Goal: Find contact information: Find contact information

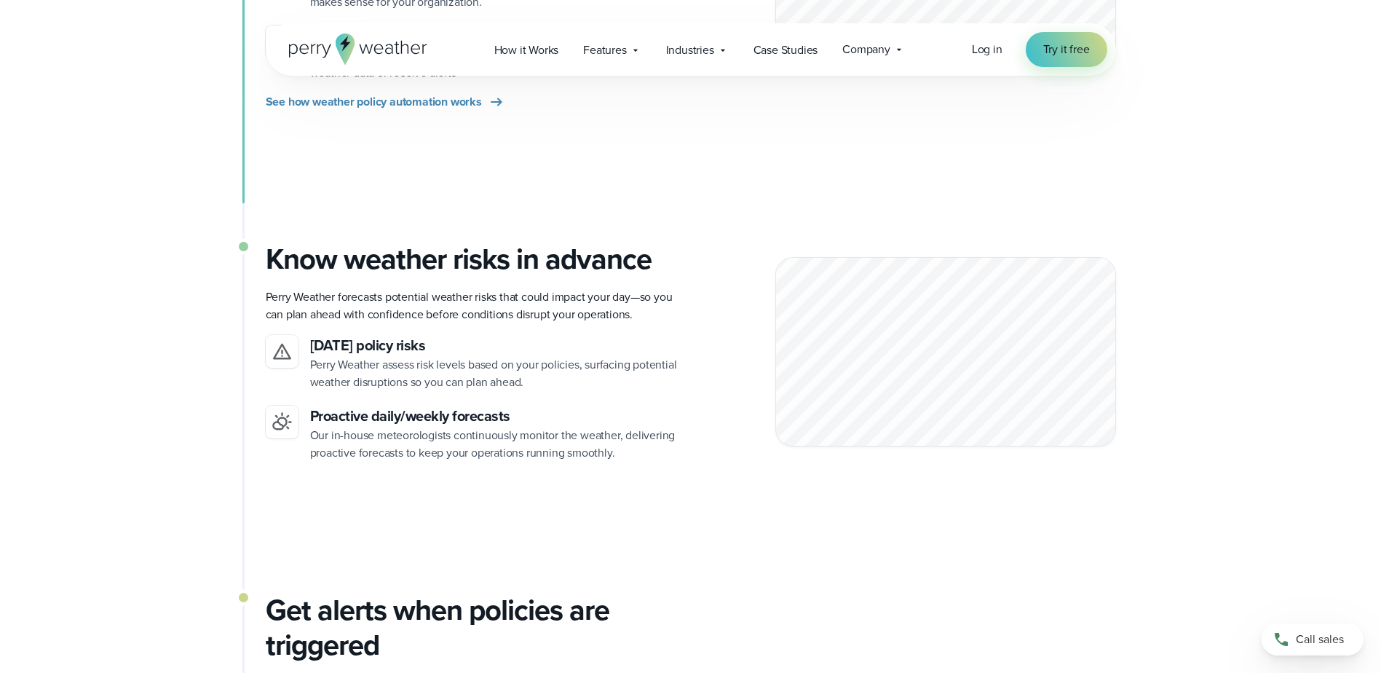
scroll to position [1092, 0]
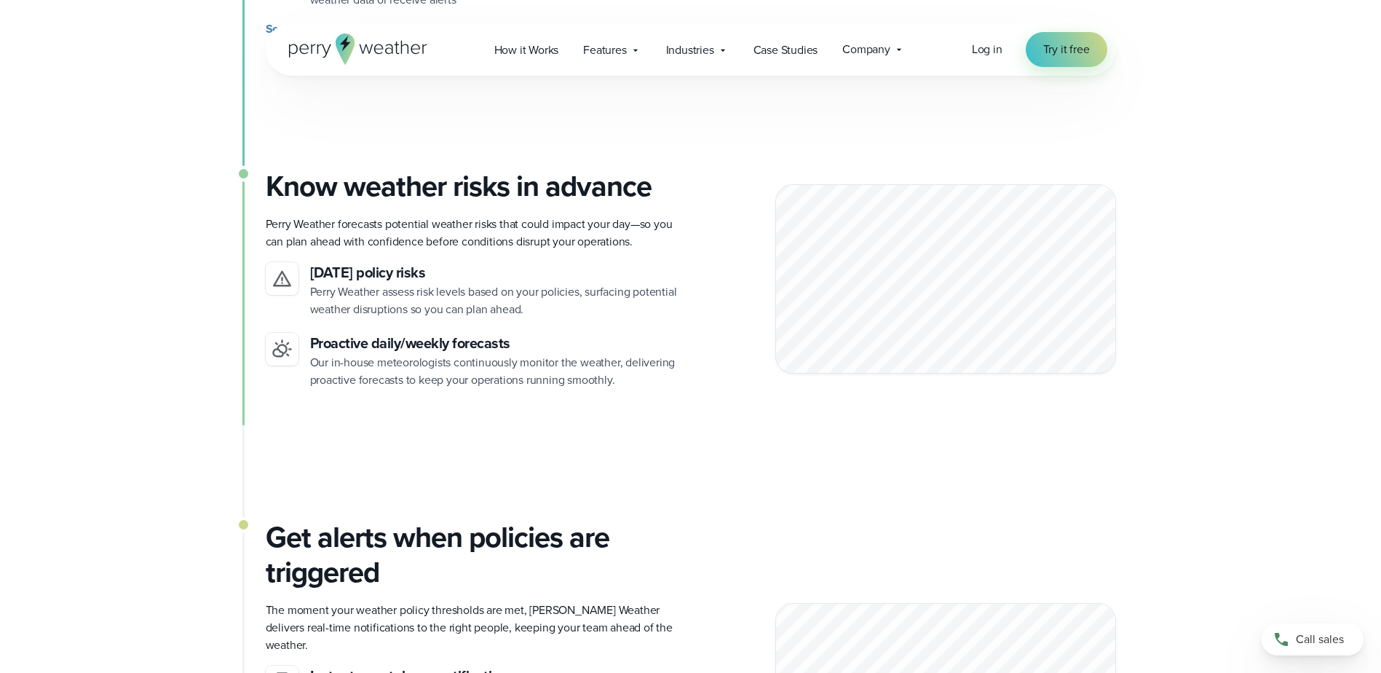
click at [873, 58] on span "Company" at bounding box center [867, 49] width 48 height 17
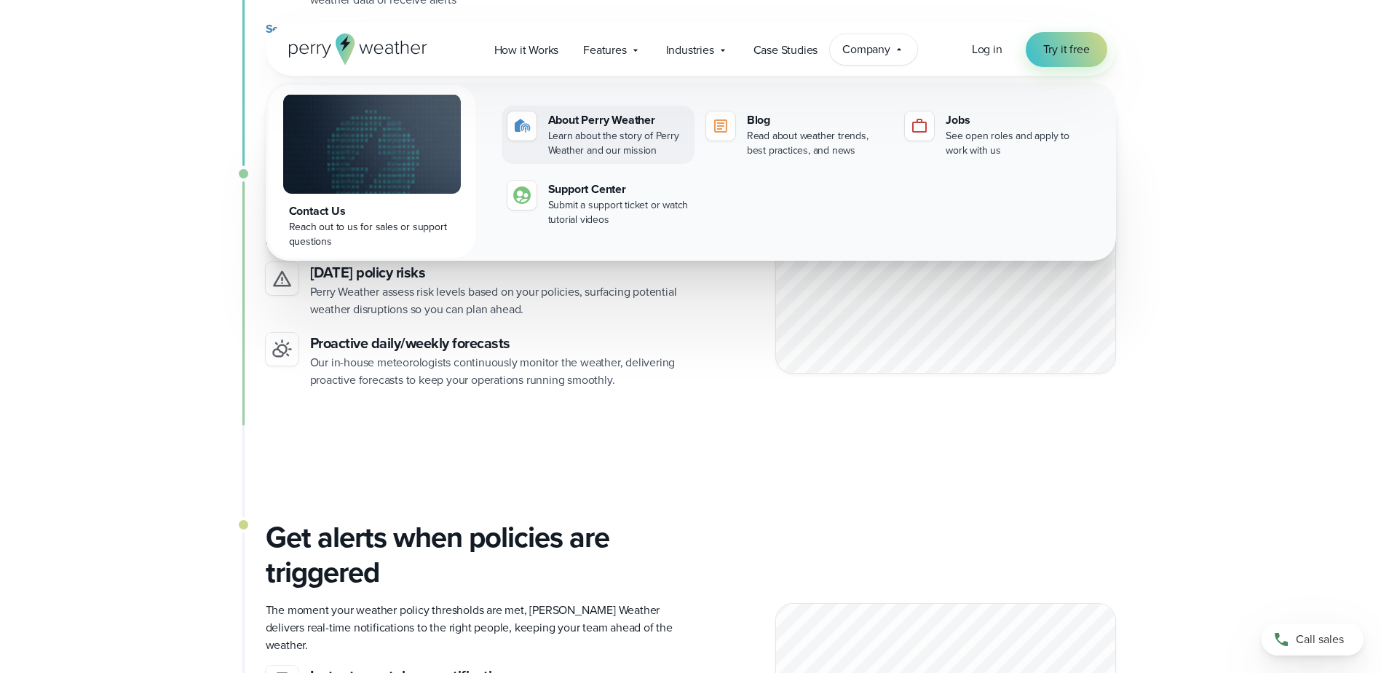
click at [634, 145] on div "Learn about the story of Perry Weather and our mission" at bounding box center [618, 143] width 141 height 29
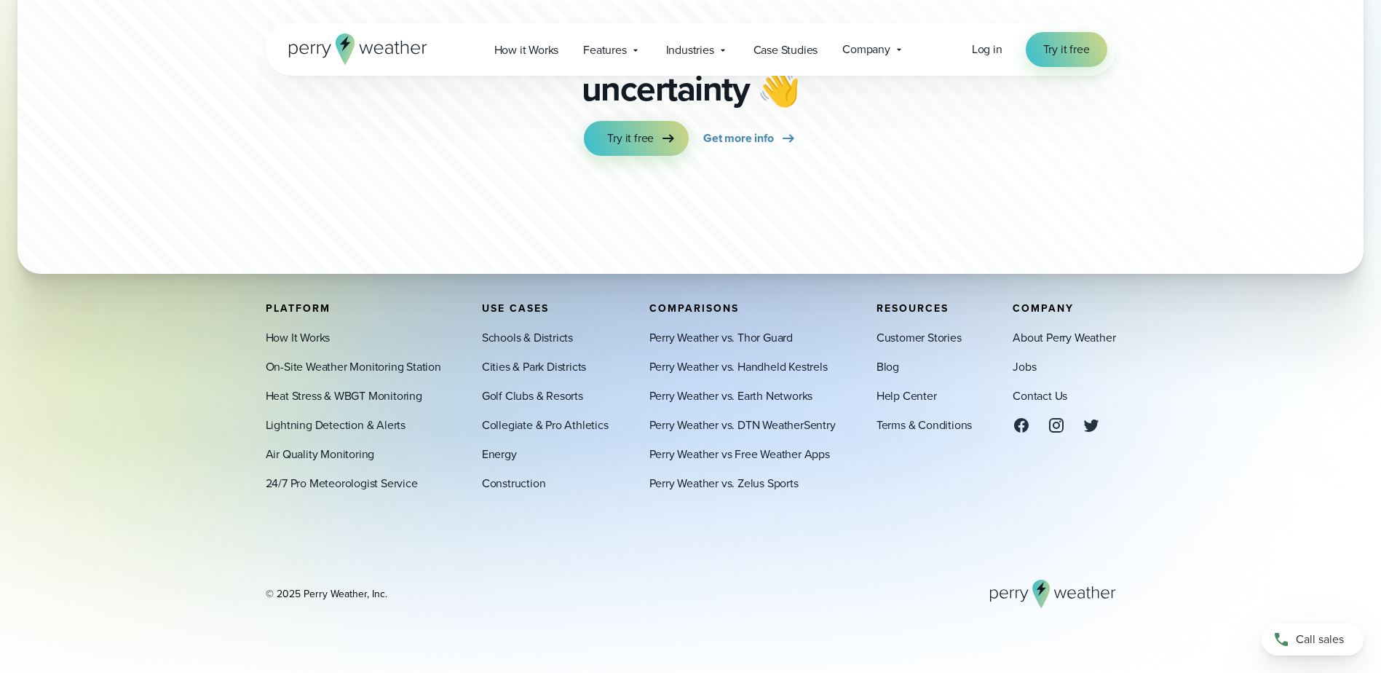
scroll to position [4040, 0]
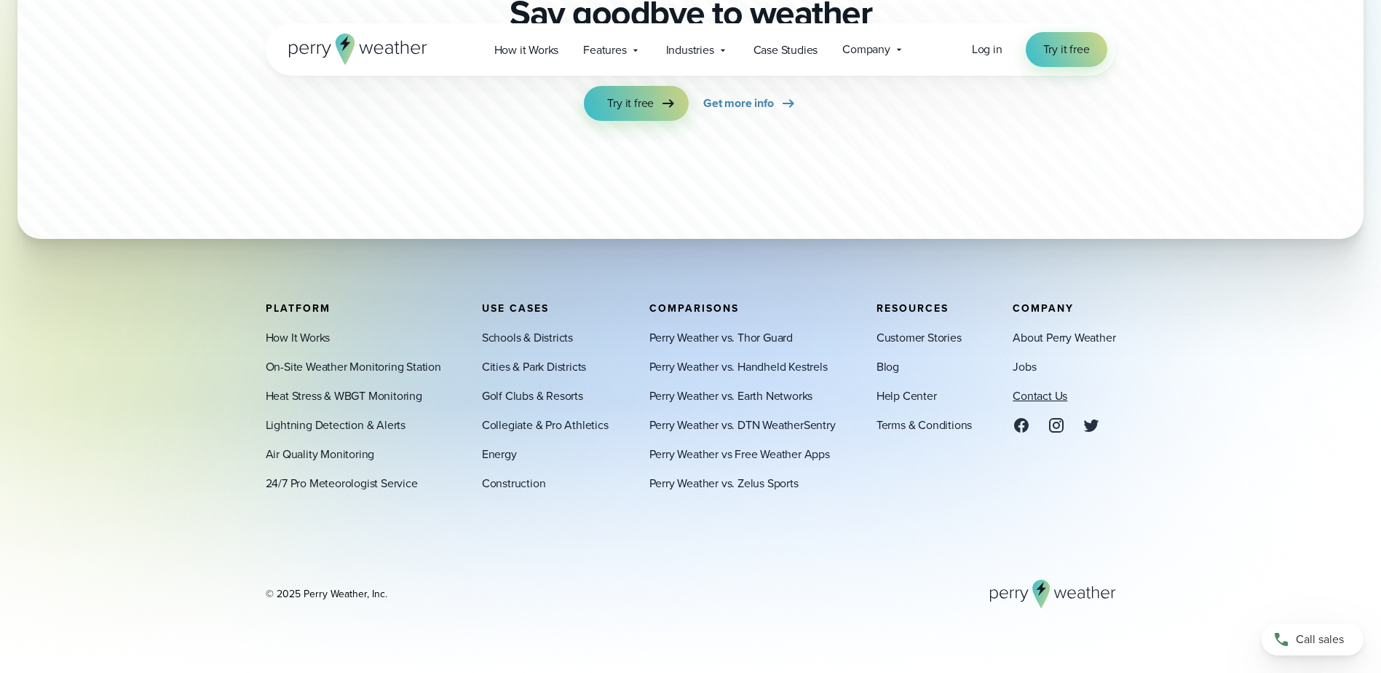
click at [1034, 397] on link "Contact Us" at bounding box center [1040, 395] width 55 height 17
